Goal: Communication & Community: Answer question/provide support

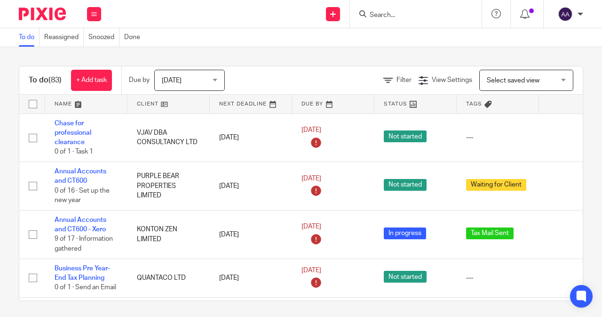
click at [377, 11] on input "Search" at bounding box center [411, 15] width 85 height 8
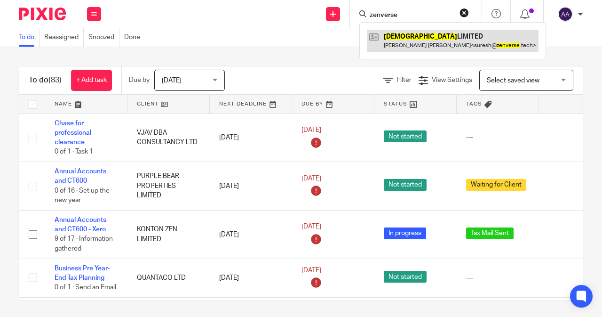
type input "zenverse"
click at [393, 33] on link at bounding box center [453, 41] width 172 height 22
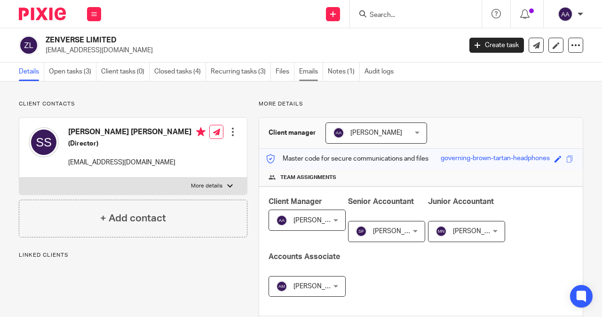
click at [305, 71] on link "Emails" at bounding box center [311, 72] width 24 height 18
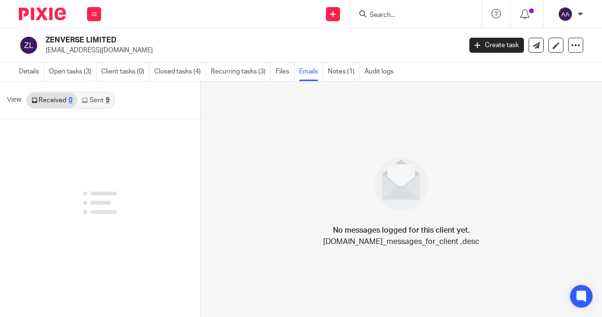
click at [103, 100] on link "Sent 9" at bounding box center [95, 100] width 37 height 15
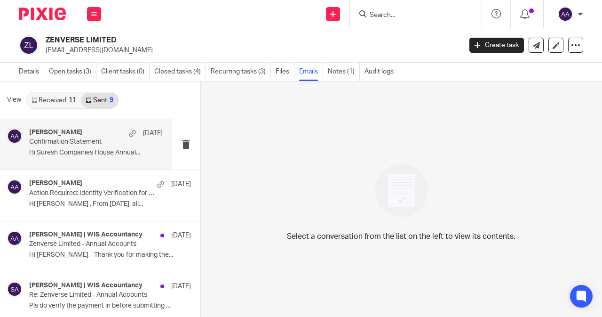
click at [96, 146] on div "Amri Asmin 9 Oct Confirmation Statement Hi Suresh Companies House Annual..." at bounding box center [96, 144] width 134 height 32
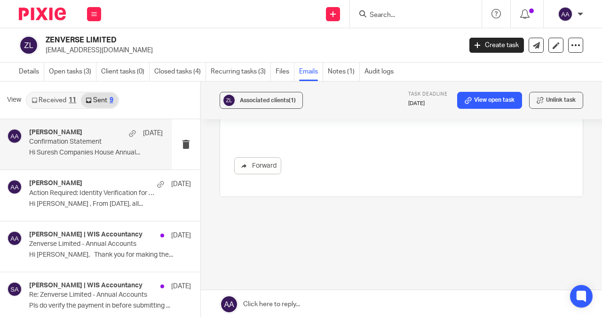
scroll to position [326, 0]
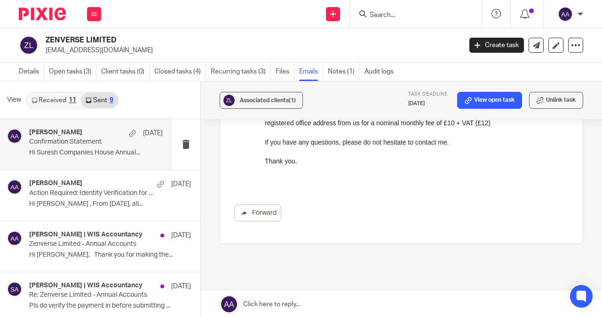
click at [274, 301] on link at bounding box center [401, 304] width 401 height 28
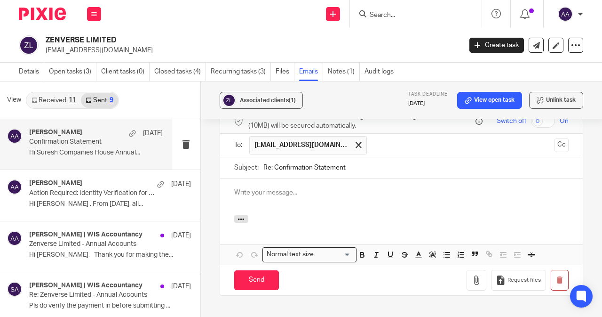
scroll to position [586, 0]
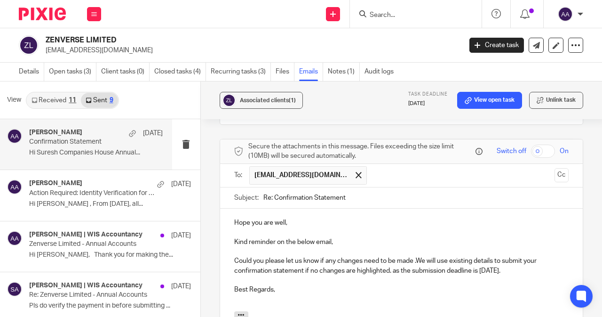
click at [492, 270] on p "Could you please let us know if any changes need to be made .We will use existi…" at bounding box center [401, 265] width 334 height 19
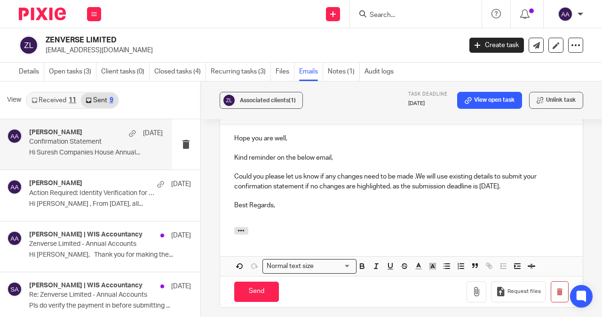
scroll to position [594, 0]
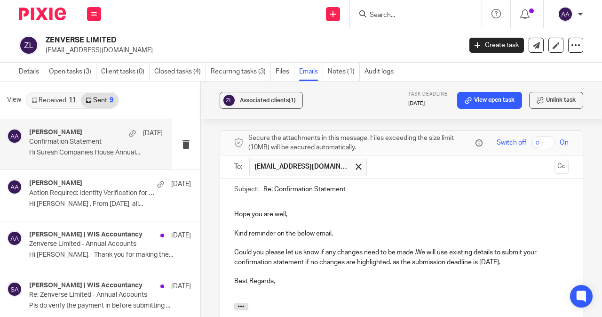
click at [230, 215] on div "Hope you are well, Kind reminder on the below email, Could you please let us kn…" at bounding box center [401, 251] width 363 height 102
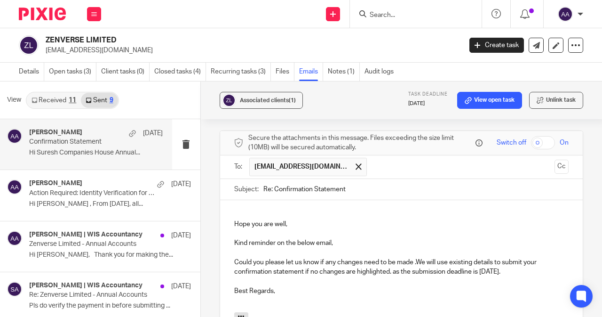
click at [235, 211] on p at bounding box center [401, 213] width 334 height 9
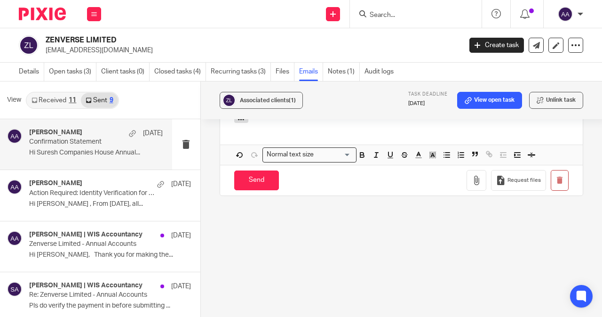
scroll to position [707, 0]
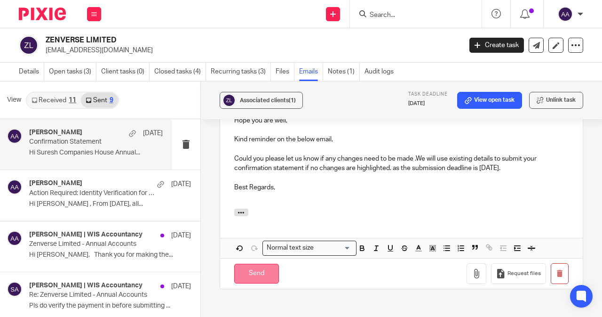
click at [240, 270] on input "Send" at bounding box center [256, 273] width 45 height 20
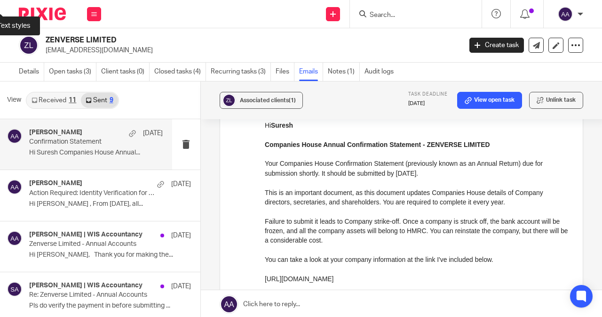
scroll to position [0, 0]
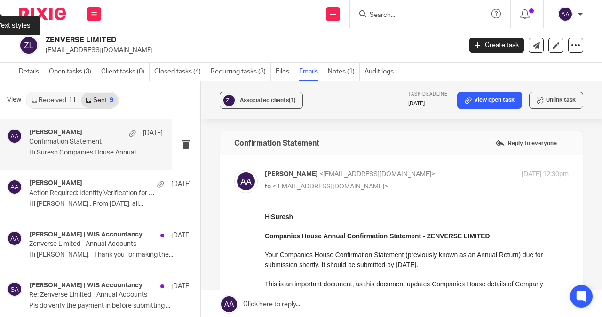
click at [87, 138] on p "Confirmation Statement" at bounding box center [82, 142] width 107 height 8
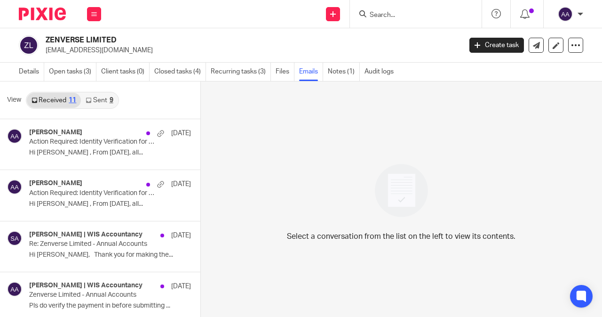
click at [101, 105] on link "Sent 9" at bounding box center [99, 100] width 37 height 15
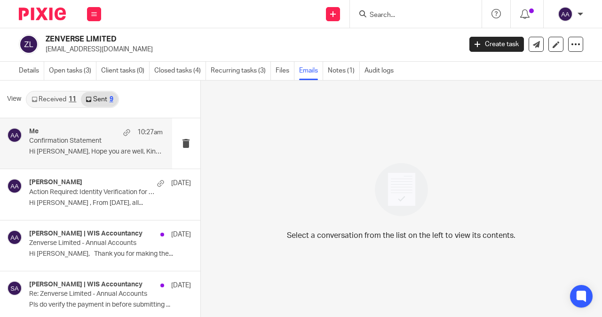
click at [74, 145] on div "Me 10:27am Confirmation Statement Hi Suresh, Hope you are well, Kind..." at bounding box center [96, 143] width 134 height 32
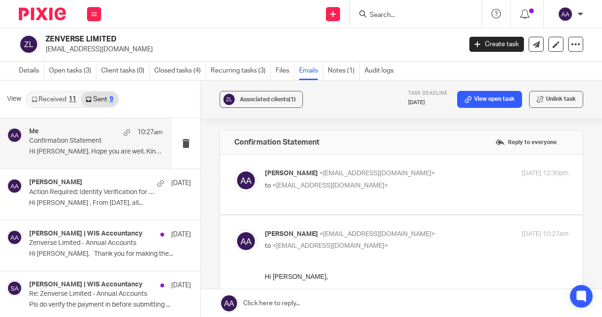
scroll to position [0, 0]
click at [379, 13] on input "Search" at bounding box center [411, 15] width 85 height 8
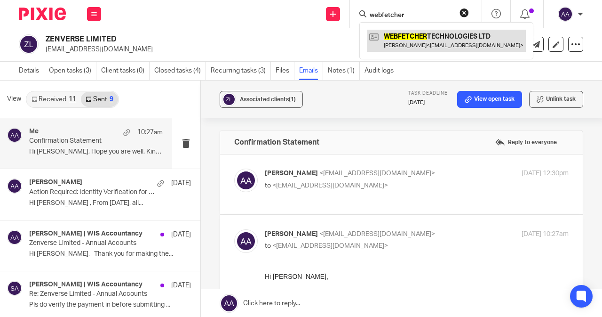
type input "webfetcher"
click at [432, 45] on link at bounding box center [446, 41] width 159 height 22
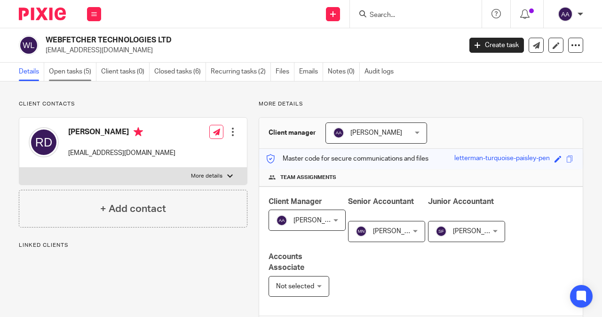
click at [53, 70] on link "Open tasks (5)" at bounding box center [72, 72] width 47 height 18
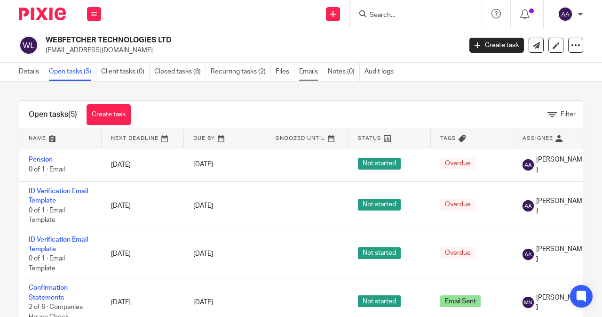
click at [313, 67] on link "Emails" at bounding box center [311, 72] width 24 height 18
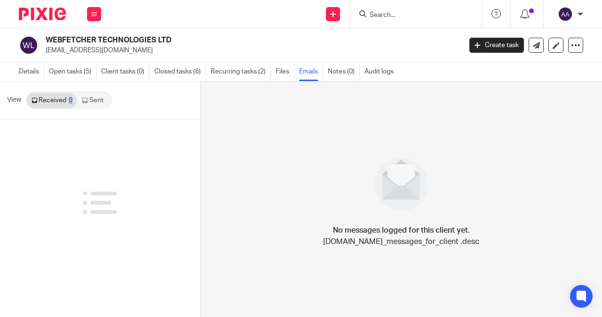
click at [89, 99] on link "Sent" at bounding box center [93, 100] width 33 height 15
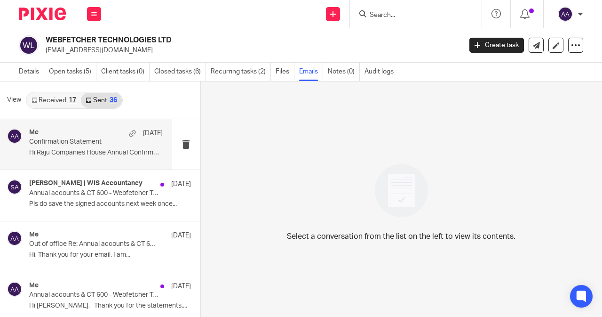
click at [118, 157] on p "Hi Raju Companies House Annual Confirmation..." at bounding box center [96, 153] width 134 height 8
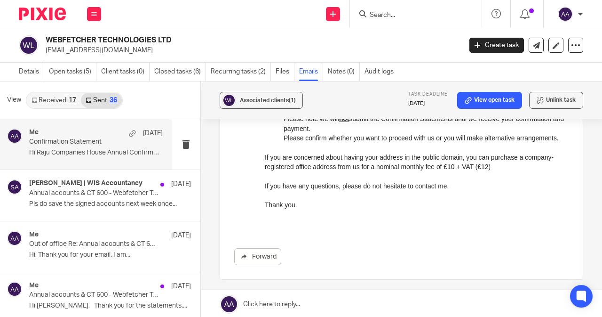
scroll to position [514, 0]
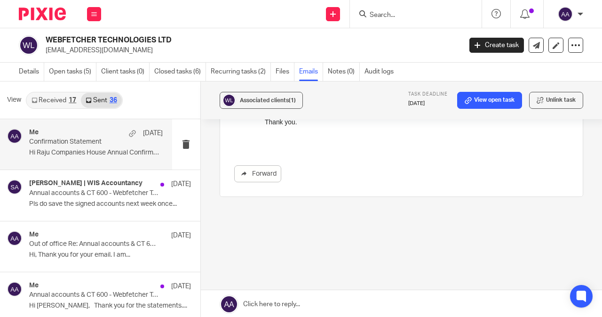
click at [275, 308] on link at bounding box center [401, 304] width 401 height 28
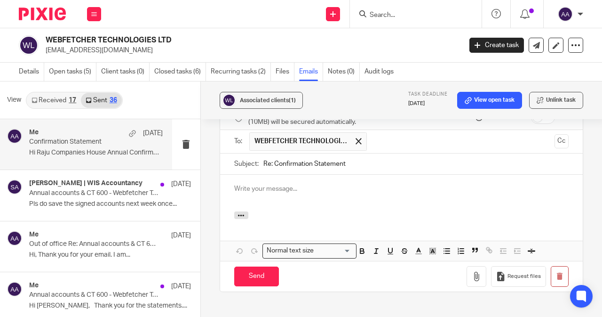
scroll to position [586, 0]
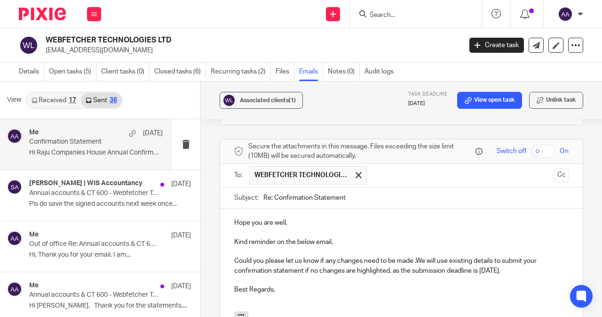
click at [234, 222] on p "Hope you are well," at bounding box center [401, 222] width 334 height 9
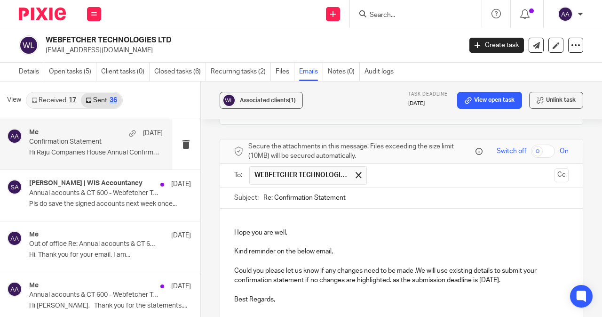
click at [236, 217] on div "Hope you are well, Kind reminder on the below email, Could you please let us kn…" at bounding box center [401, 264] width 363 height 112
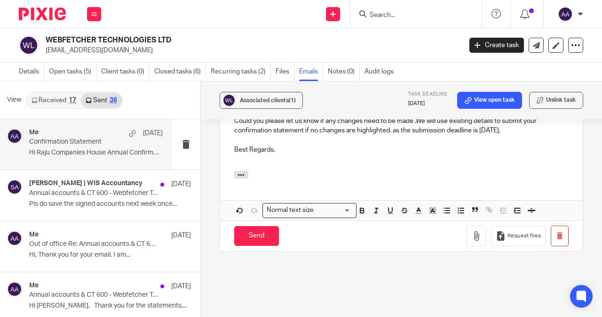
scroll to position [698, 0]
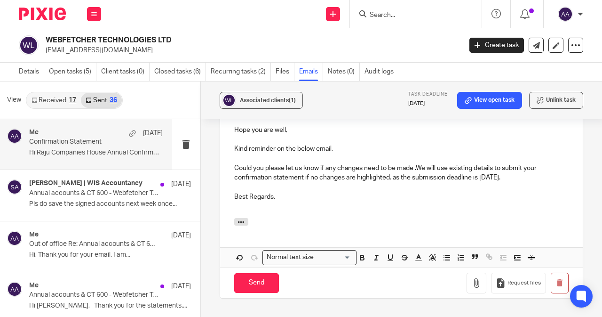
click at [493, 179] on p "Could you please let us know if any changes need to be made .We will use existi…" at bounding box center [401, 172] width 334 height 19
click at [244, 288] on input "Send" at bounding box center [256, 283] width 45 height 20
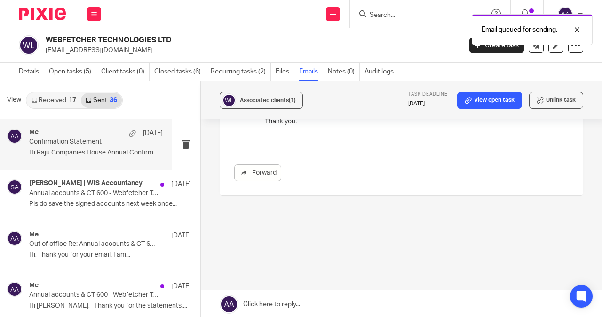
scroll to position [514, 0]
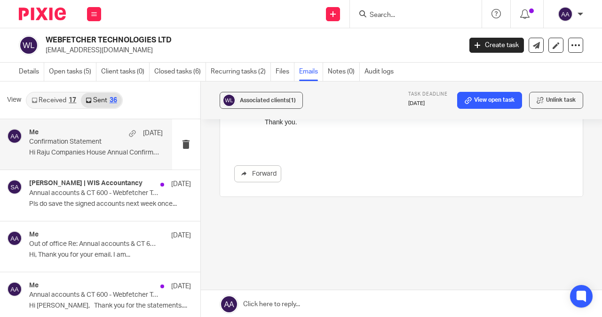
click at [388, 13] on input "Search" at bounding box center [411, 15] width 85 height 8
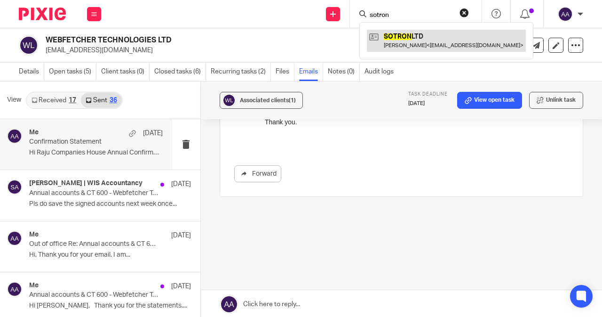
type input "sotron"
click at [413, 36] on link at bounding box center [446, 41] width 159 height 22
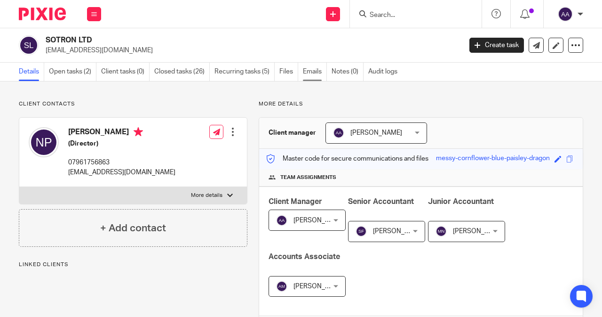
click at [317, 72] on link "Emails" at bounding box center [315, 72] width 24 height 18
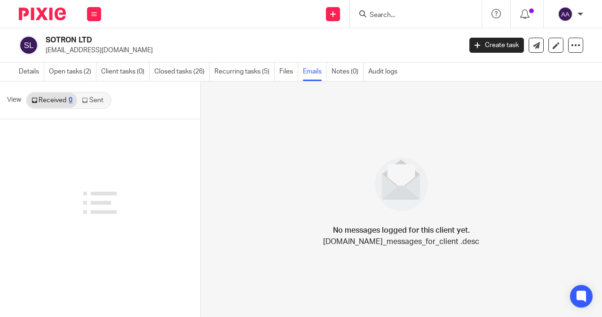
click at [98, 96] on link "Sent" at bounding box center [93, 100] width 33 height 15
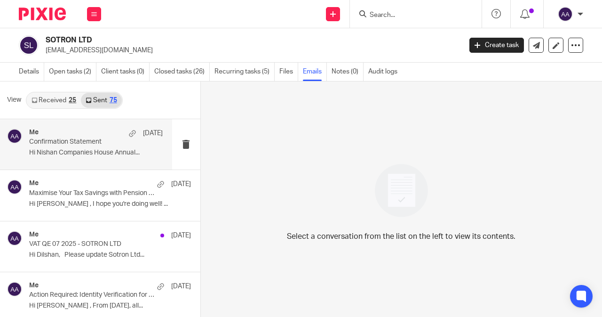
click at [91, 148] on div "Me [DATE] Confirmation Statement Hi Nishan Companies House Annual..." at bounding box center [96, 144] width 134 height 32
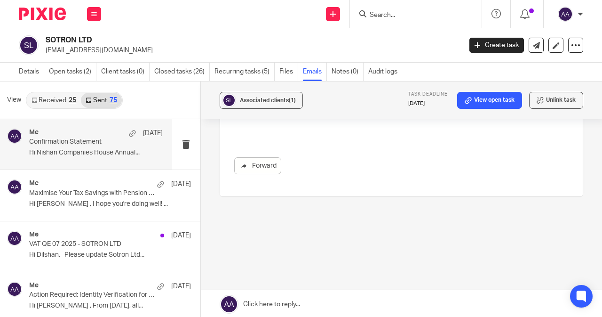
click at [269, 305] on link at bounding box center [401, 304] width 401 height 28
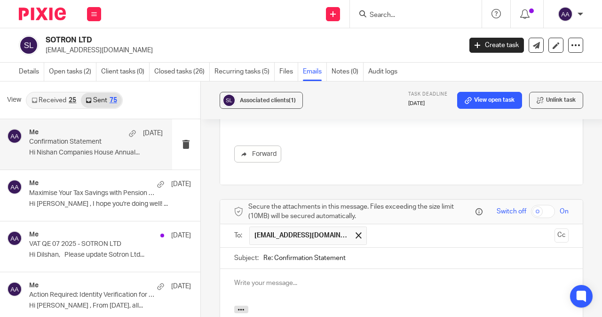
scroll to position [633, 0]
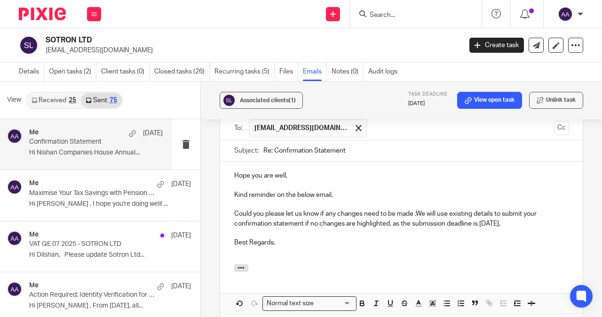
click at [234, 176] on p "Hope you are well," at bounding box center [401, 175] width 334 height 9
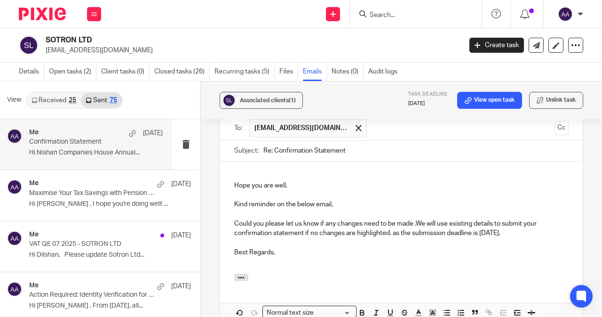
click at [234, 173] on p at bounding box center [401, 175] width 334 height 9
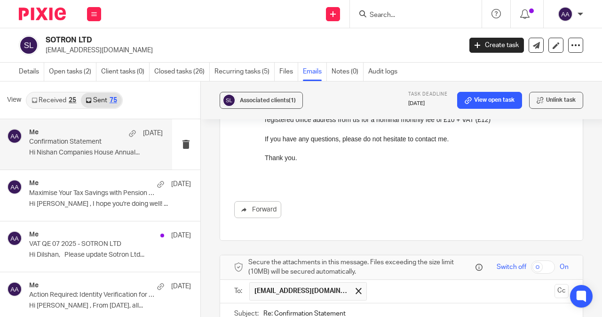
scroll to position [611, 0]
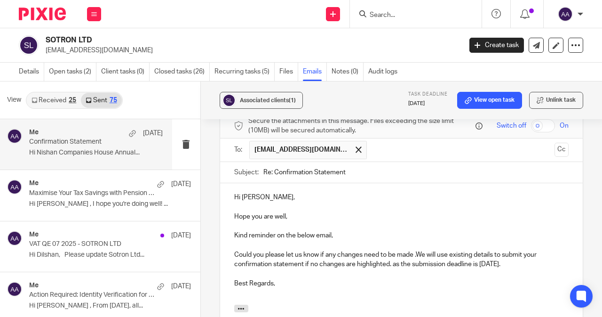
click at [278, 285] on p "Best Regards," at bounding box center [401, 282] width 334 height 9
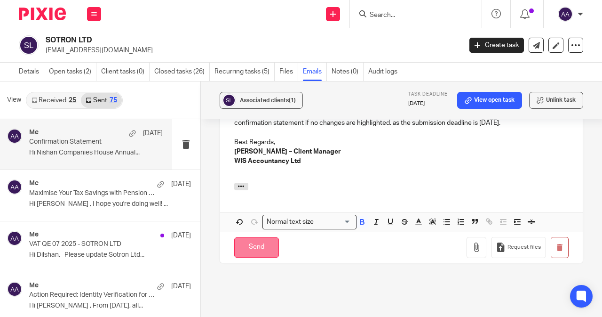
click at [253, 249] on input "Send" at bounding box center [256, 247] width 45 height 20
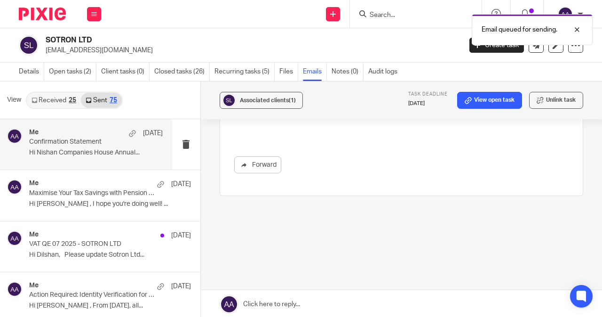
scroll to position [514, 0]
